Goal: Transaction & Acquisition: Book appointment/travel/reservation

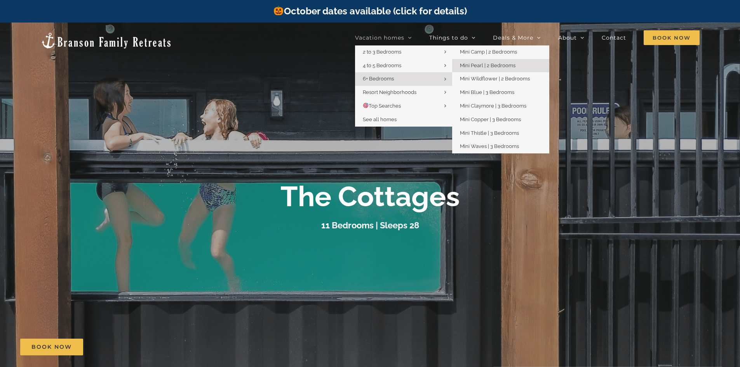
click at [500, 63] on span "Mini Pearl | 2 Bedrooms" at bounding box center [488, 66] width 56 height 6
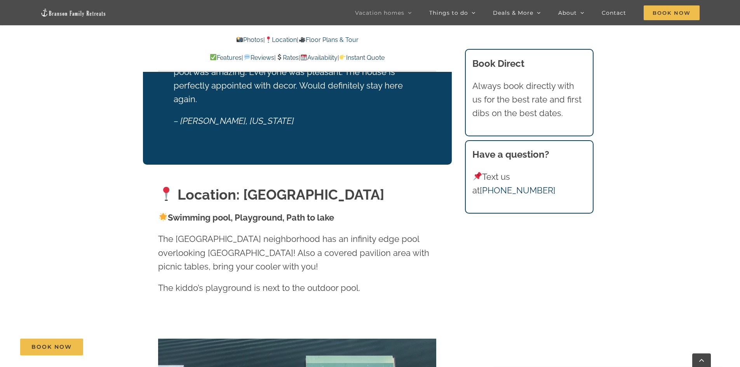
scroll to position [1087, 0]
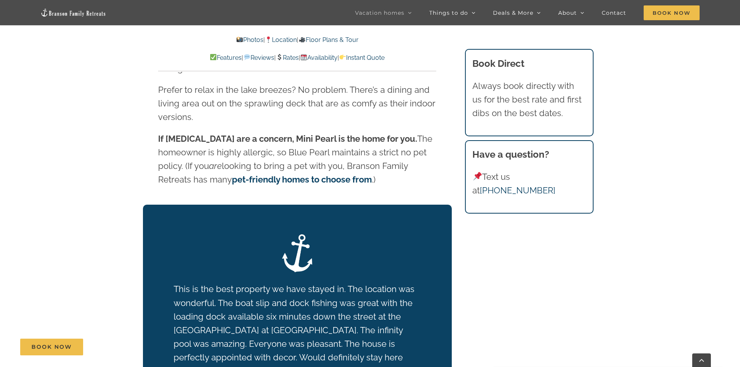
click at [287, 59] on link "Rates" at bounding box center [287, 57] width 23 height 7
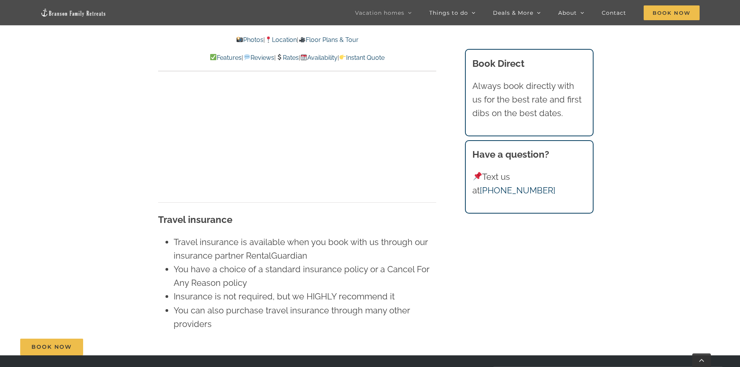
scroll to position [5121, 0]
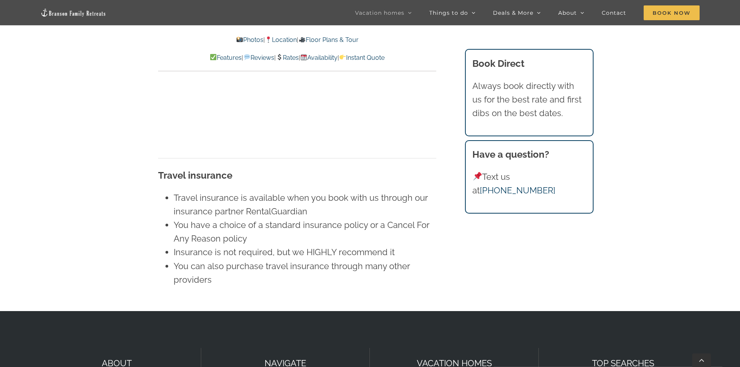
scroll to position [1087, 0]
